Goal: Information Seeking & Learning: Learn about a topic

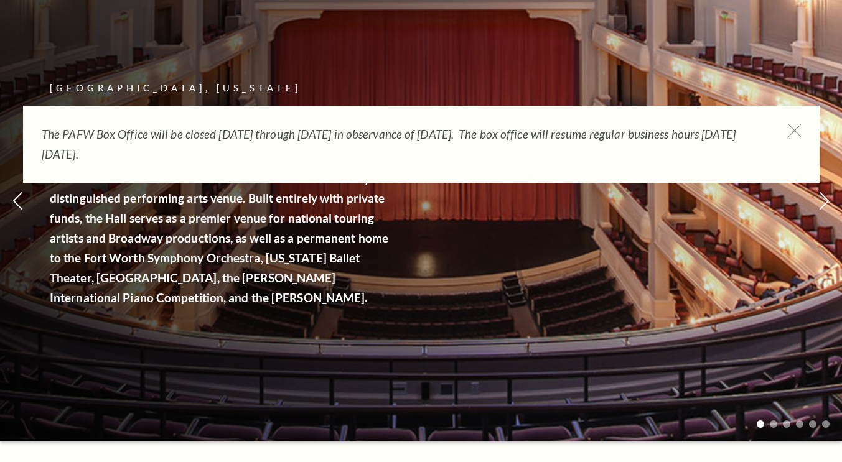
click at [796, 131] on icon at bounding box center [794, 130] width 12 height 12
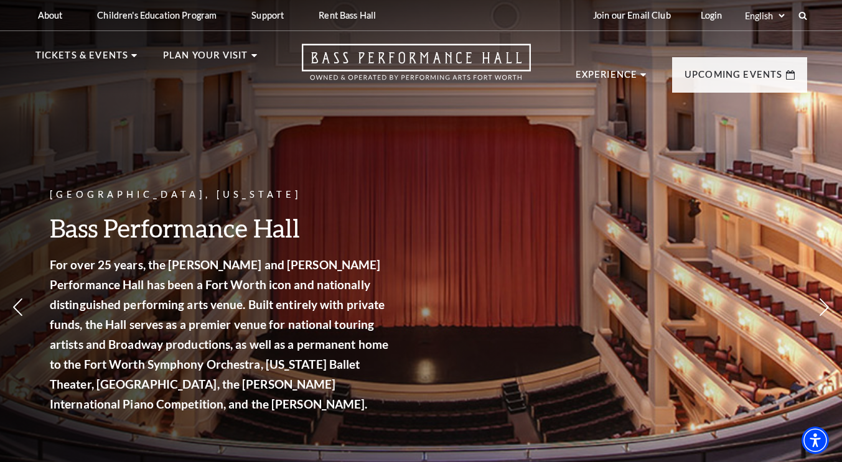
click at [406, 210] on img at bounding box center [435, 172] width 229 height 123
click at [348, 324] on div "Season Ticket Benefits Empty heading Enjoy the best prices, exclusive event inv…" at bounding box center [435, 226] width 229 height 231
click at [344, 341] on span "Learn More" at bounding box center [353, 335] width 64 height 16
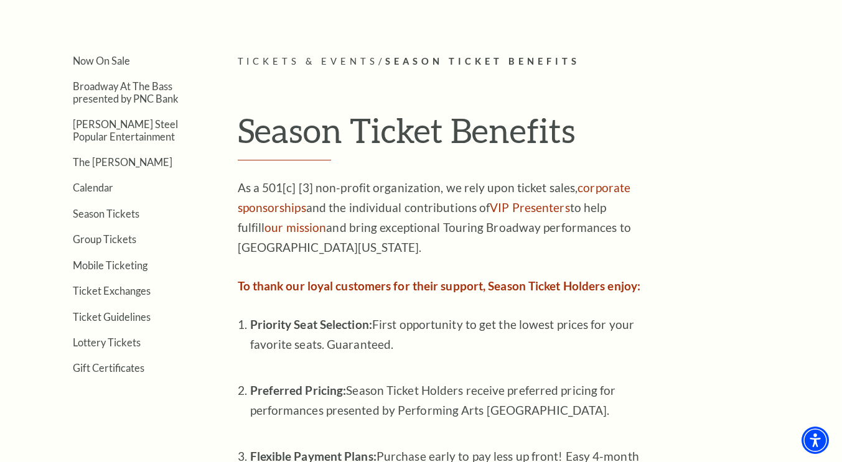
scroll to position [274, 0]
click at [106, 215] on link "Season Tickets" at bounding box center [106, 215] width 67 height 12
click at [109, 216] on link "Season Tickets" at bounding box center [106, 215] width 67 height 12
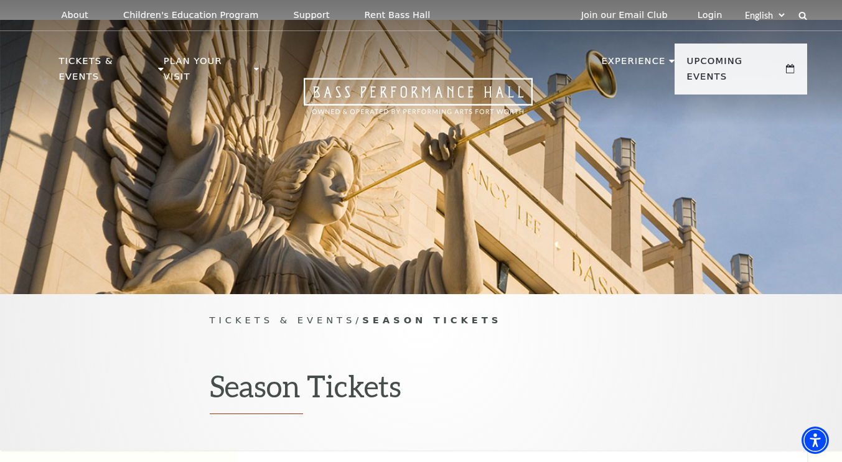
click at [98, 86] on link "Bass Performance Hall" at bounding box center [131, 91] width 138 height 11
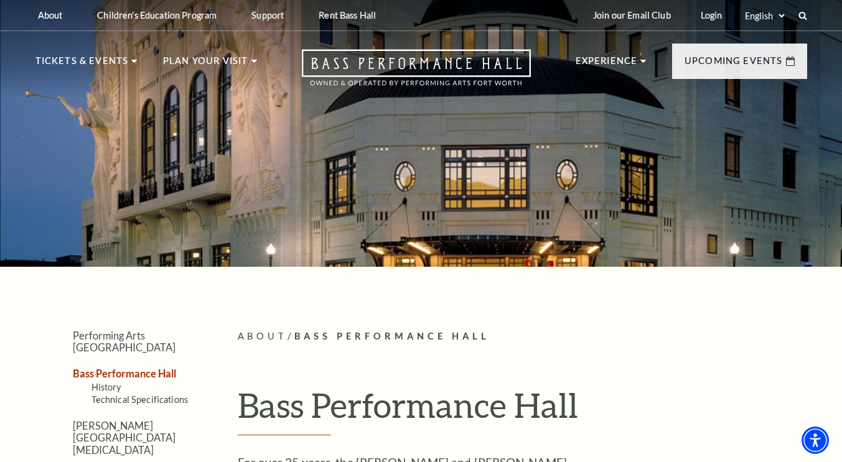
click at [761, 64] on p "Upcoming Events" at bounding box center [733, 65] width 98 height 22
click at [446, 414] on link "View Full Calendar" at bounding box center [420, 431] width 145 height 35
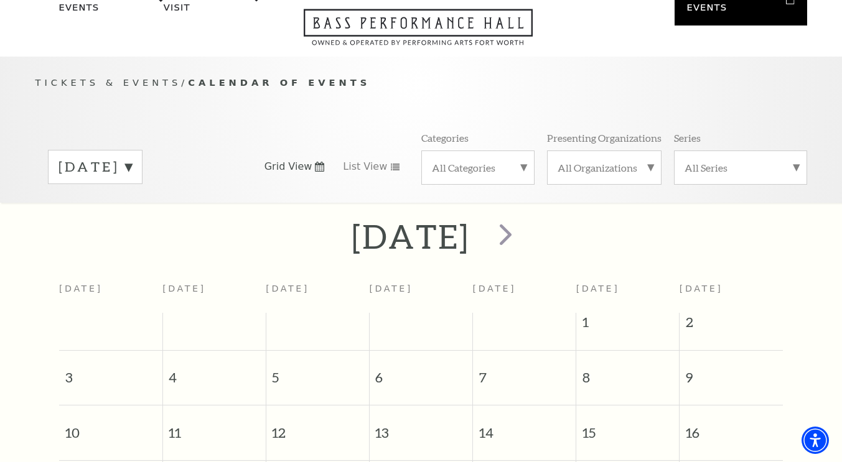
scroll to position [65, 0]
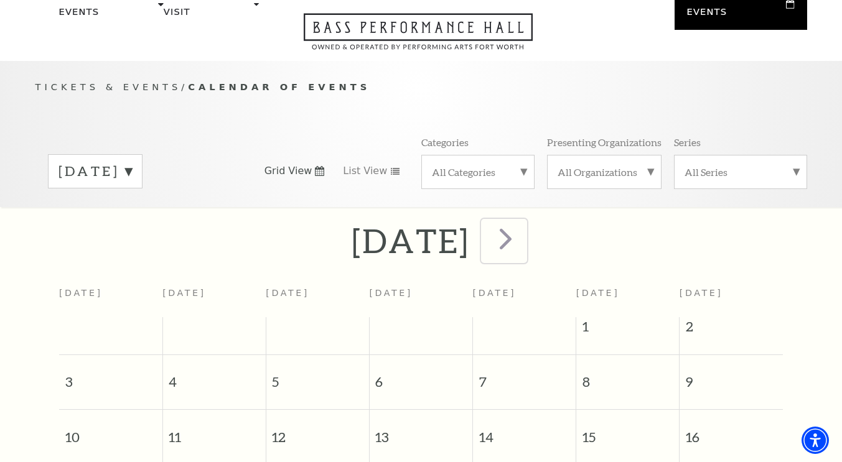
click at [523, 231] on span "next" at bounding box center [505, 238] width 35 height 35
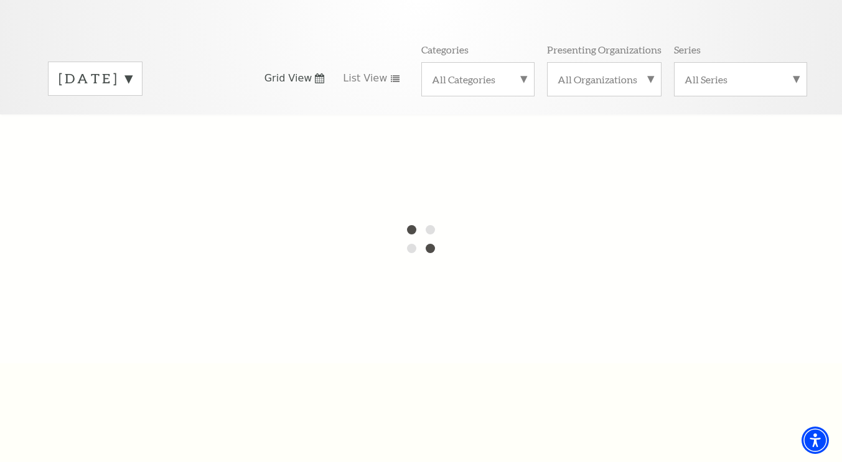
scroll to position [159, 0]
click at [492, 71] on label "All Categories" at bounding box center [478, 77] width 92 height 13
click at [623, 71] on label "All Organizations" at bounding box center [603, 77] width 93 height 13
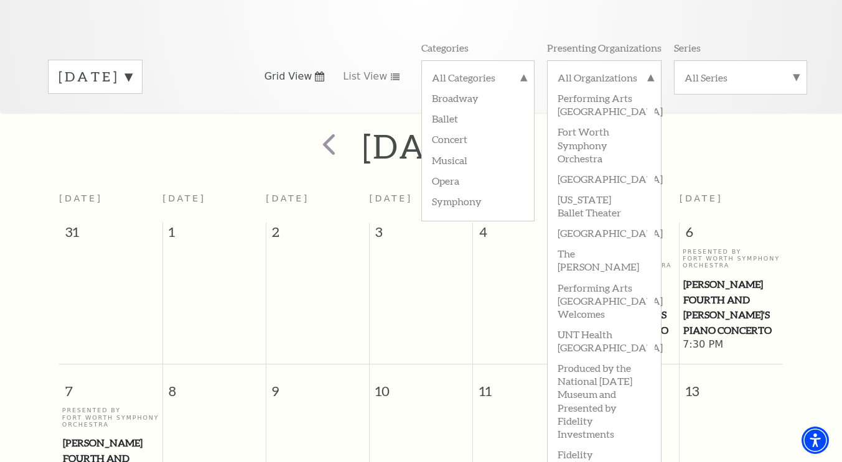
scroll to position [110, 0]
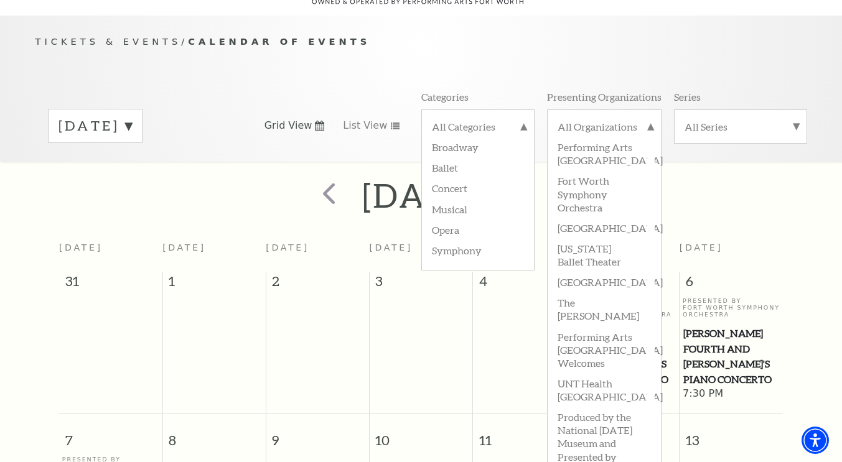
click at [744, 177] on div "[DATE]" at bounding box center [421, 196] width 842 height 44
click at [620, 136] on label "Performing Arts [GEOGRAPHIC_DATA]" at bounding box center [603, 153] width 93 height 34
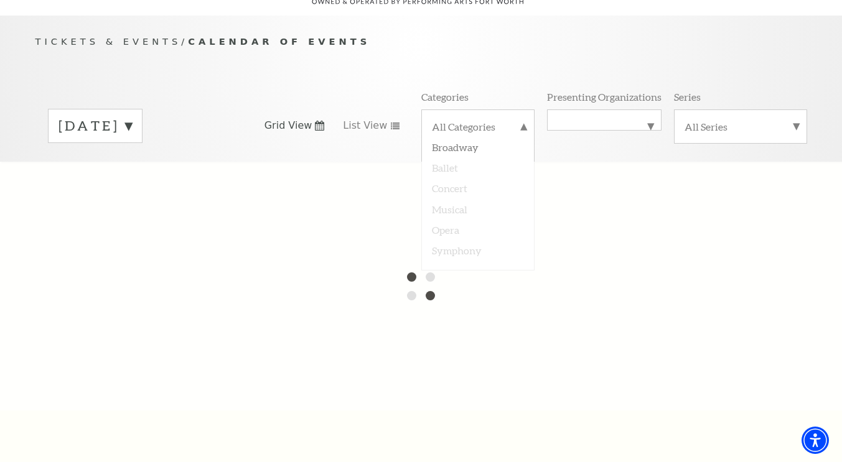
click at [614, 120] on label "Performing Arts [GEOGRAPHIC_DATA]" at bounding box center [603, 120] width 93 height 0
click at [609, 120] on label "All Organizations" at bounding box center [603, 128] width 93 height 16
click at [612, 120] on label "All Organizations" at bounding box center [603, 120] width 93 height 0
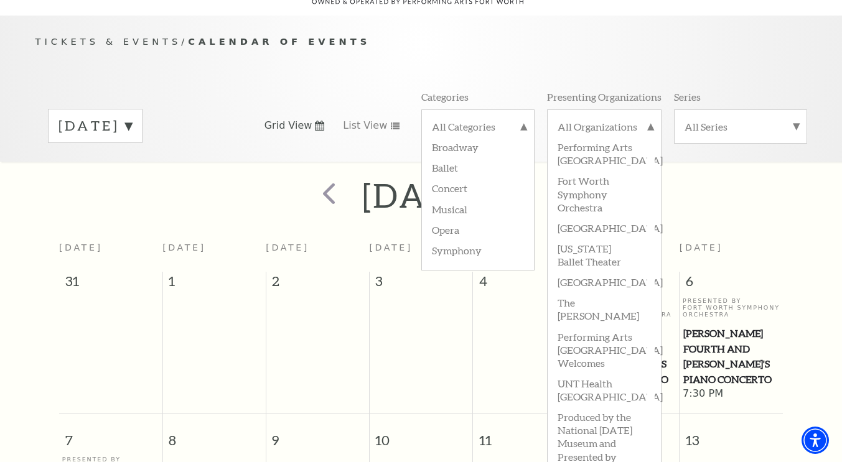
click at [698, 174] on div "[DATE]" at bounding box center [421, 196] width 842 height 44
click at [506, 120] on label "All Categories" at bounding box center [478, 128] width 92 height 16
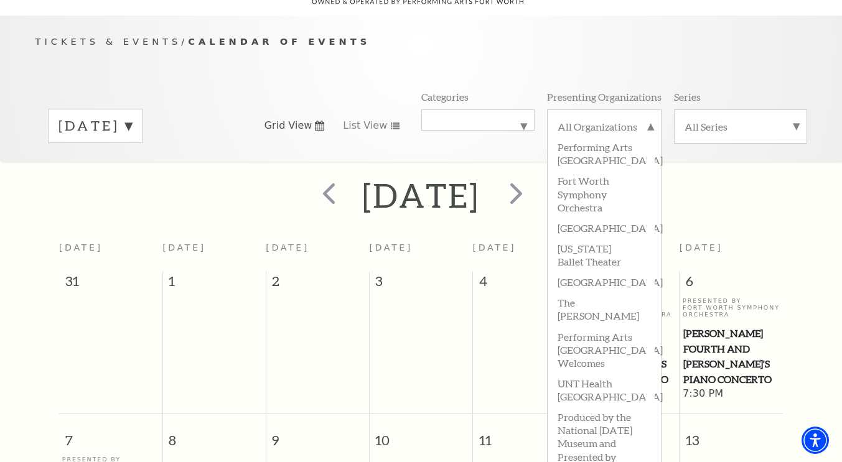
click at [643, 120] on label "All Organizations" at bounding box center [603, 128] width 93 height 16
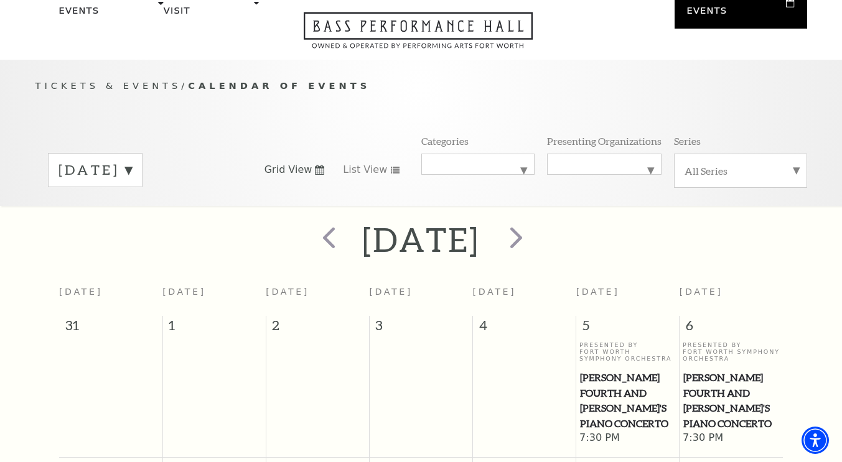
scroll to position [0, 0]
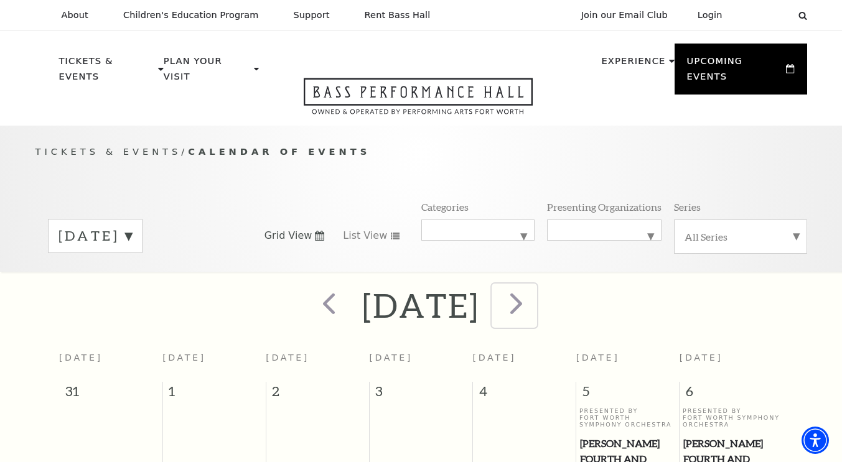
click at [534, 292] on span "next" at bounding box center [515, 303] width 35 height 35
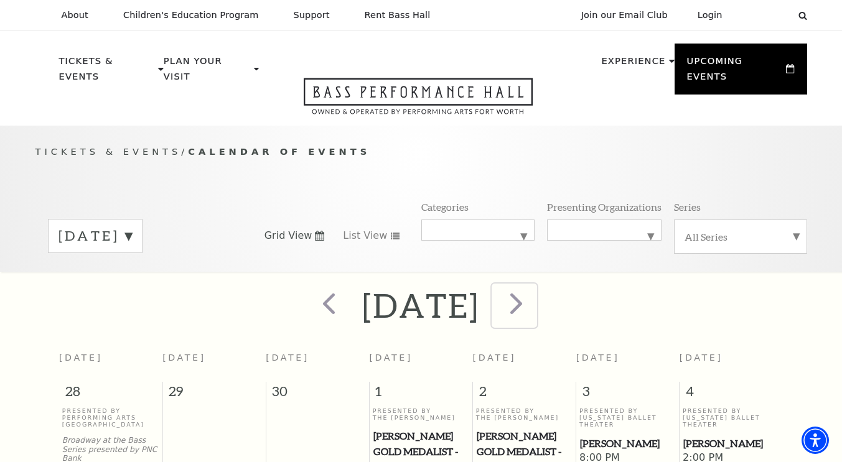
click at [534, 298] on span "next" at bounding box center [515, 303] width 35 height 35
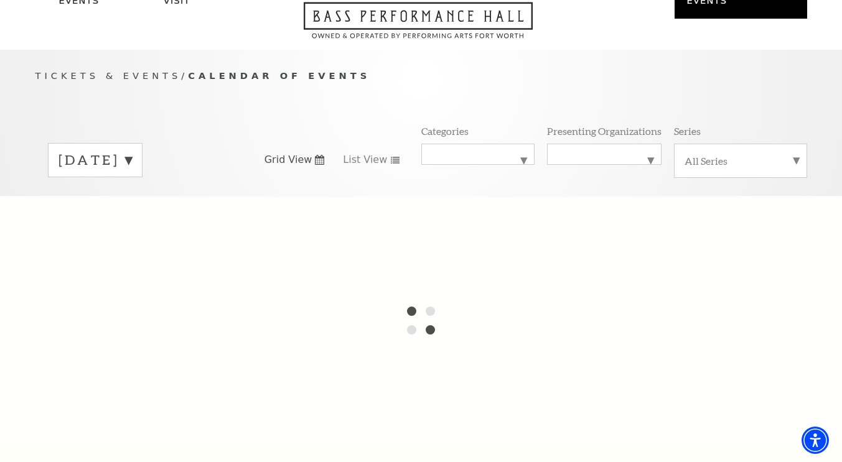
scroll to position [77, 0]
